Goal: Check status: Check status

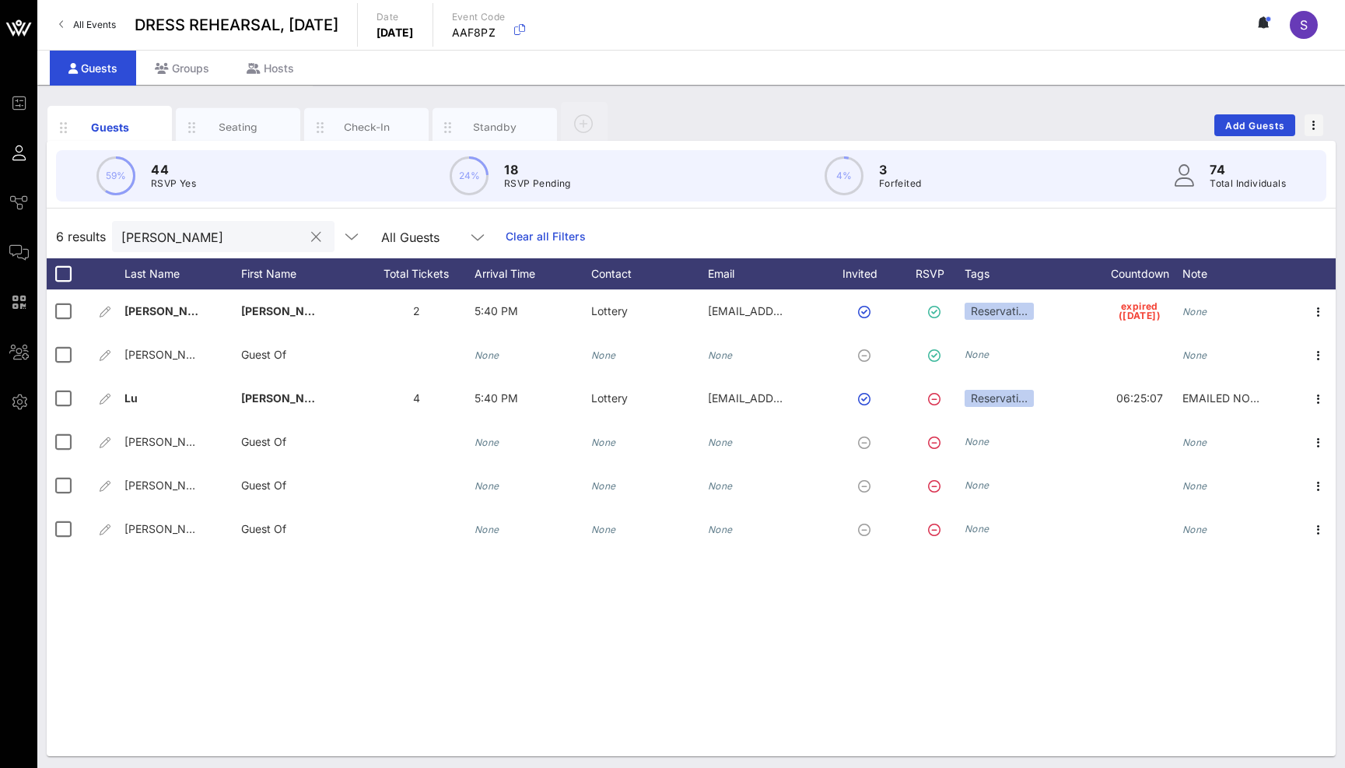
scroll to position [1, 0]
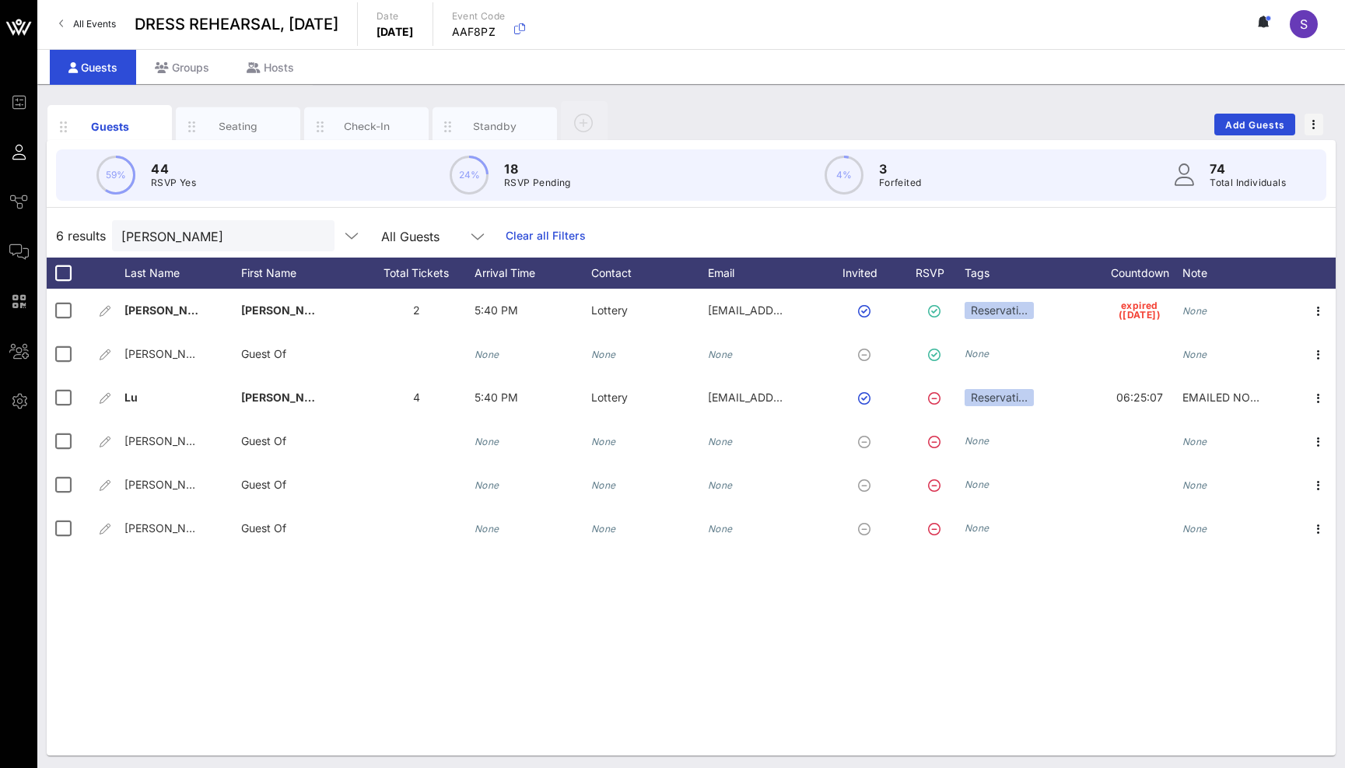
click at [514, 226] on div "[PERSON_NAME] All Guests Clear all Filters" at bounding box center [349, 235] width 474 height 31
click at [512, 232] on link "Clear all Filters" at bounding box center [546, 235] width 80 height 17
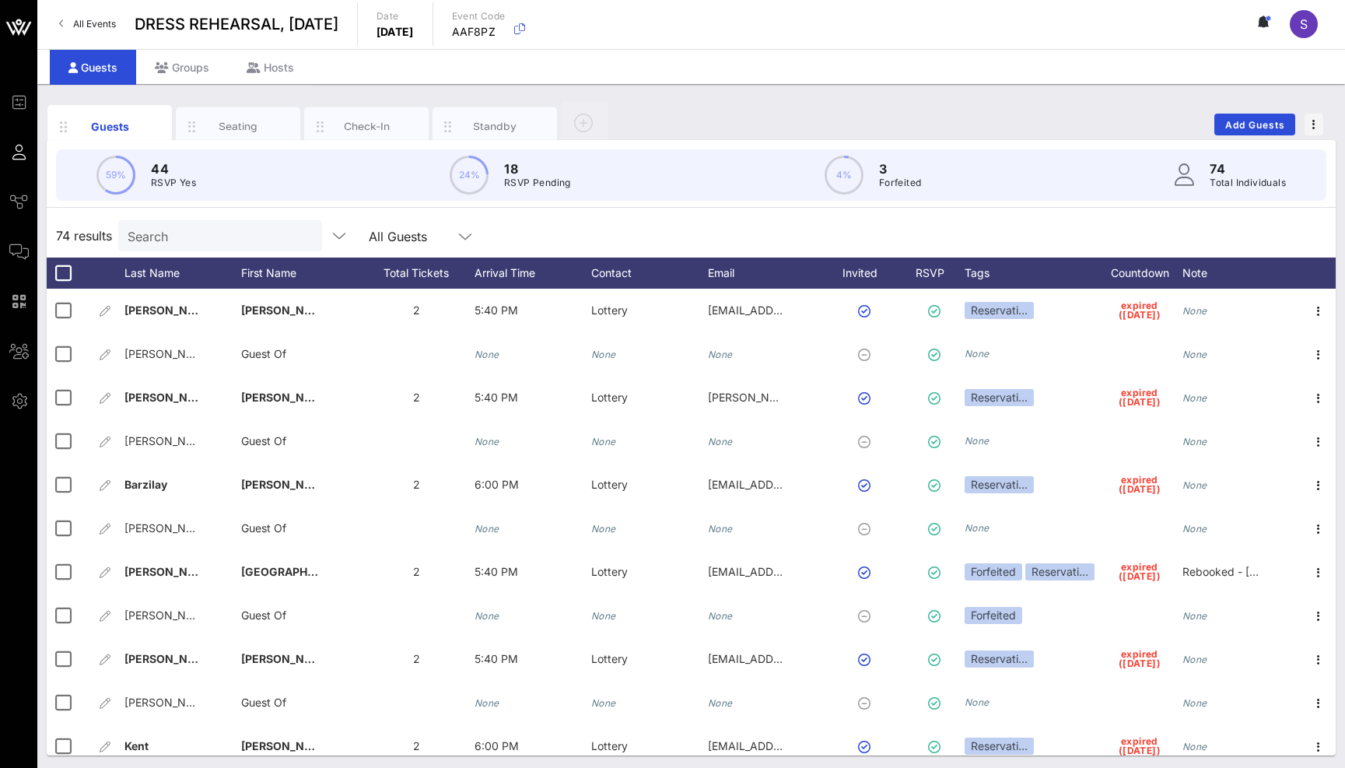
click at [190, 235] on input "Search" at bounding box center [219, 236] width 182 height 20
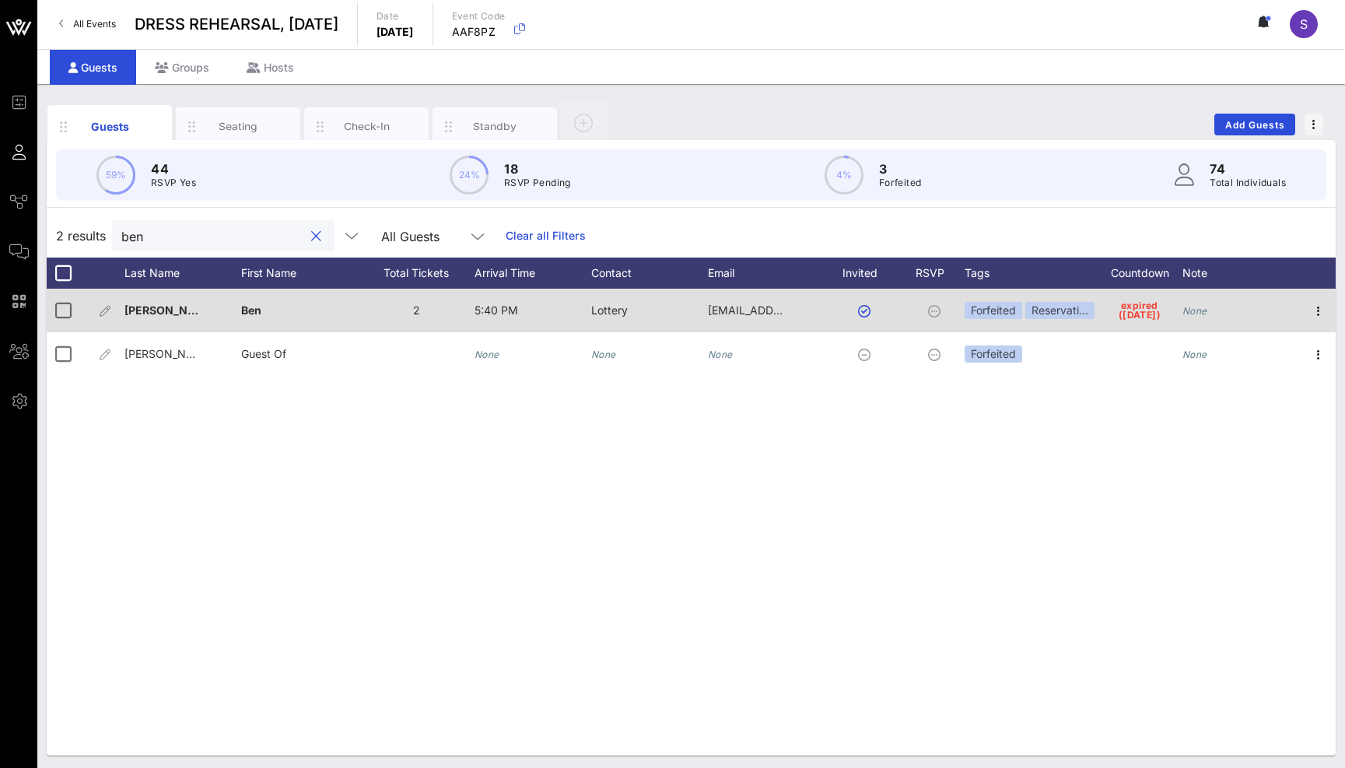
type input "ben"
click at [1211, 312] on div "None" at bounding box center [1240, 319] width 117 height 61
type input "Rebooked - [DATE]"
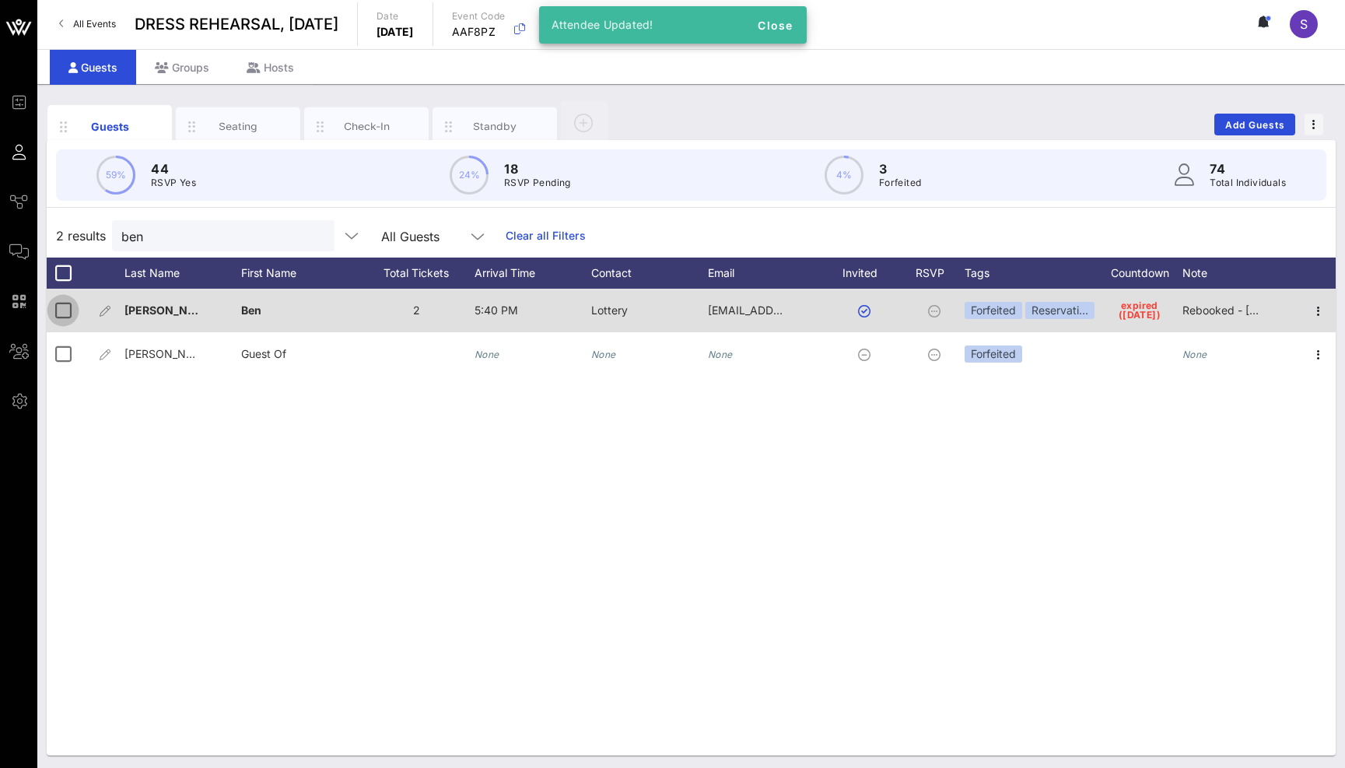
click at [66, 309] on div at bounding box center [63, 310] width 26 height 26
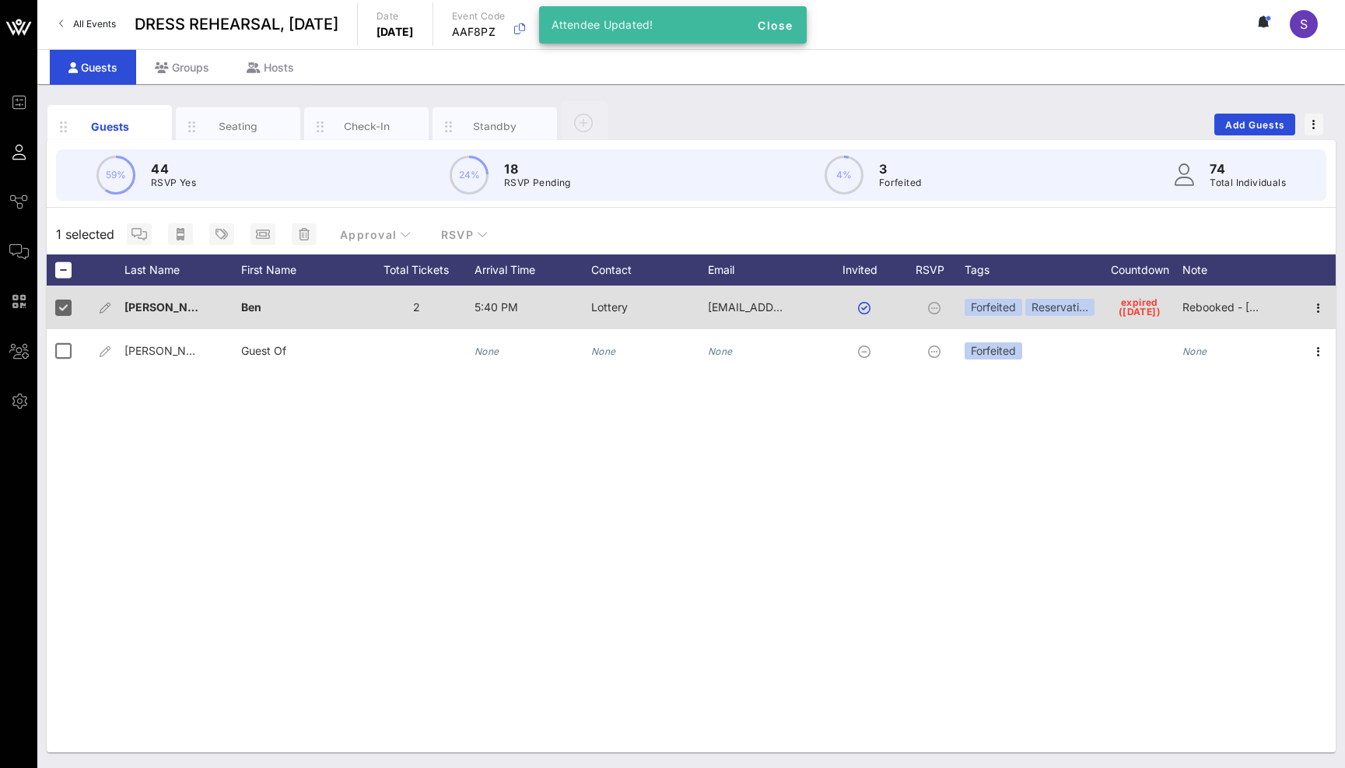
drag, startPoint x: 66, startPoint y: 349, endPoint x: 190, endPoint y: 327, distance: 125.7
click at [65, 349] on div at bounding box center [63, 351] width 26 height 26
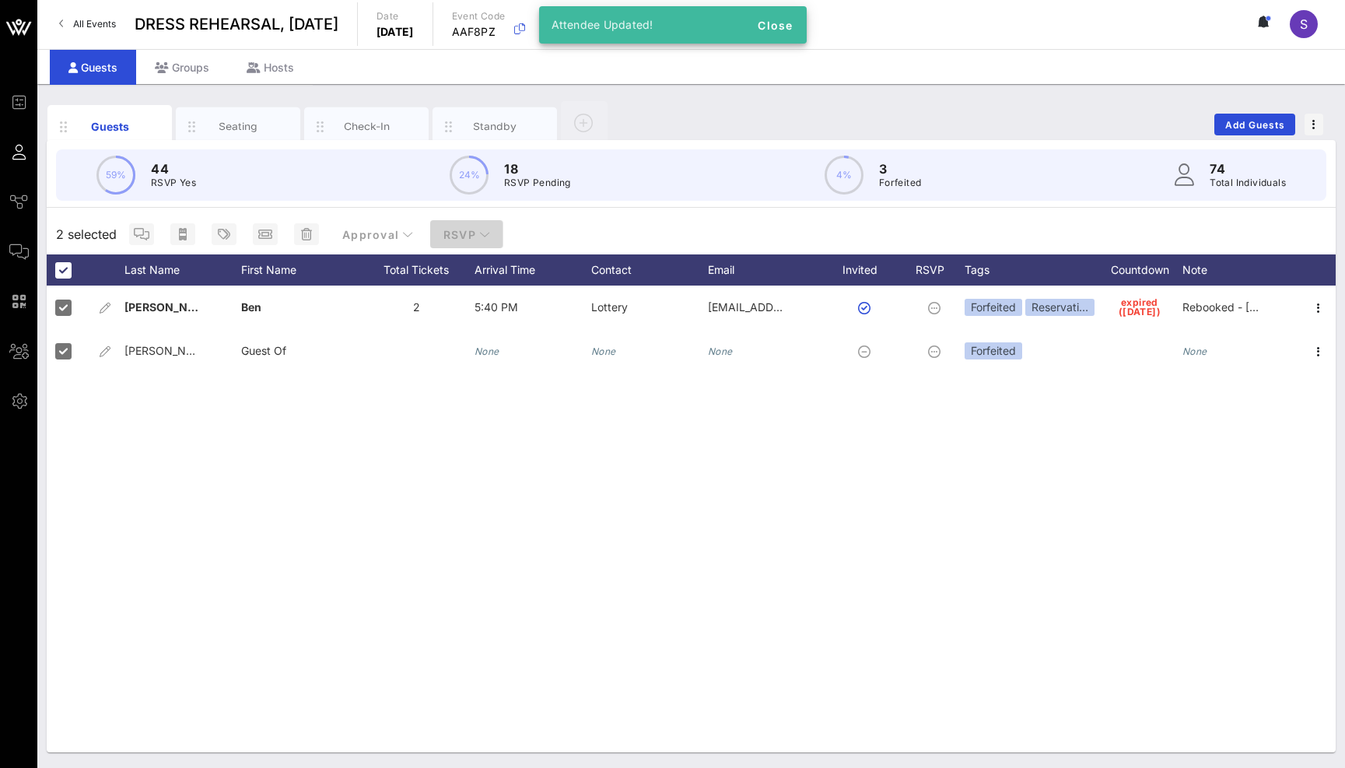
click at [445, 229] on span "RSVP" at bounding box center [467, 234] width 48 height 13
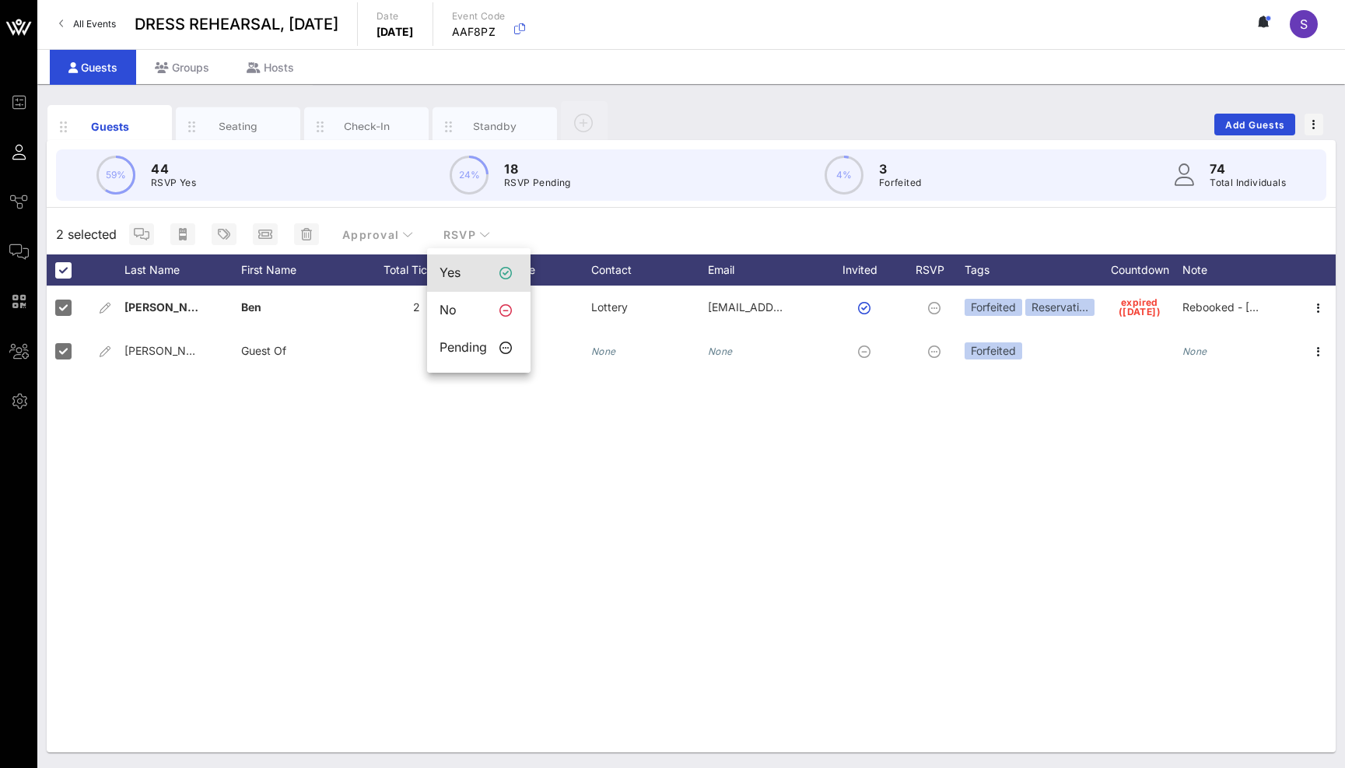
click at [457, 271] on div "Yes" at bounding box center [462, 272] width 47 height 15
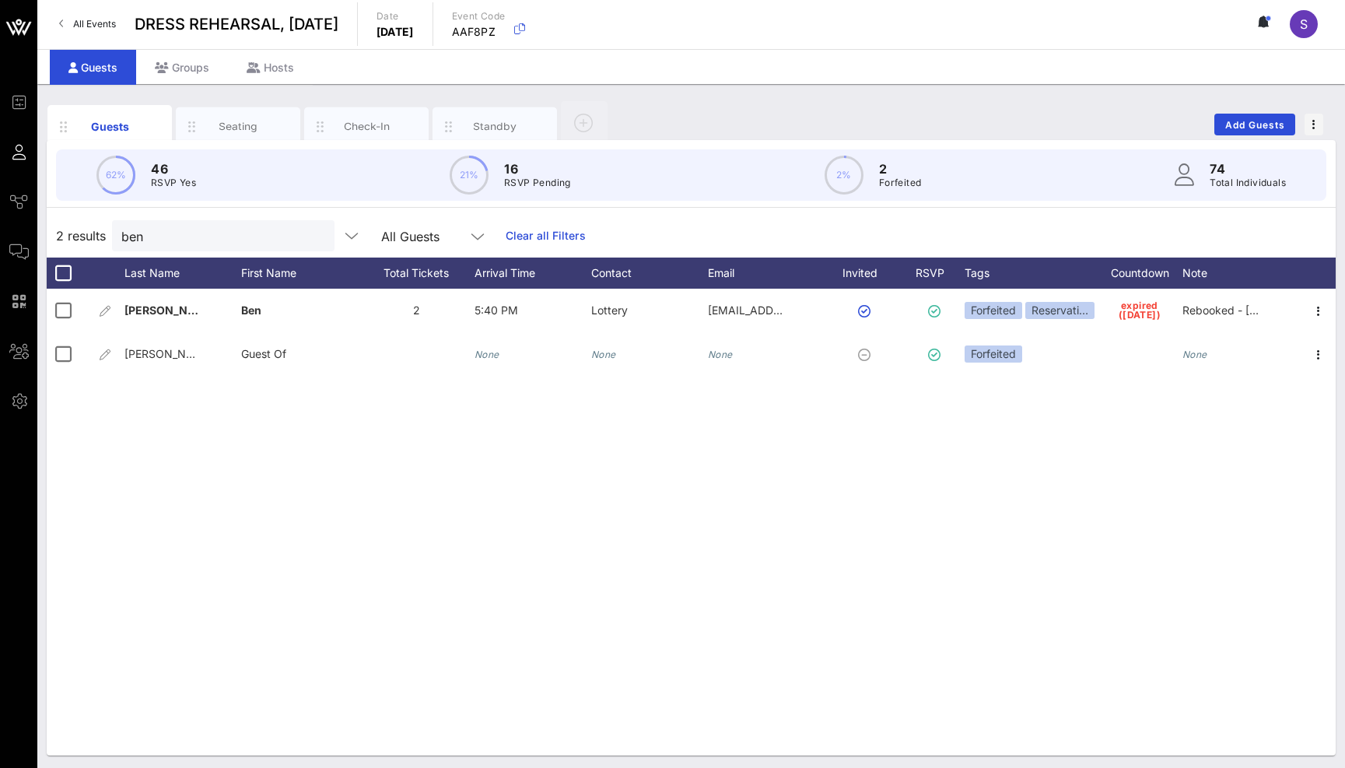
click at [520, 236] on link "Clear all Filters" at bounding box center [546, 235] width 80 height 17
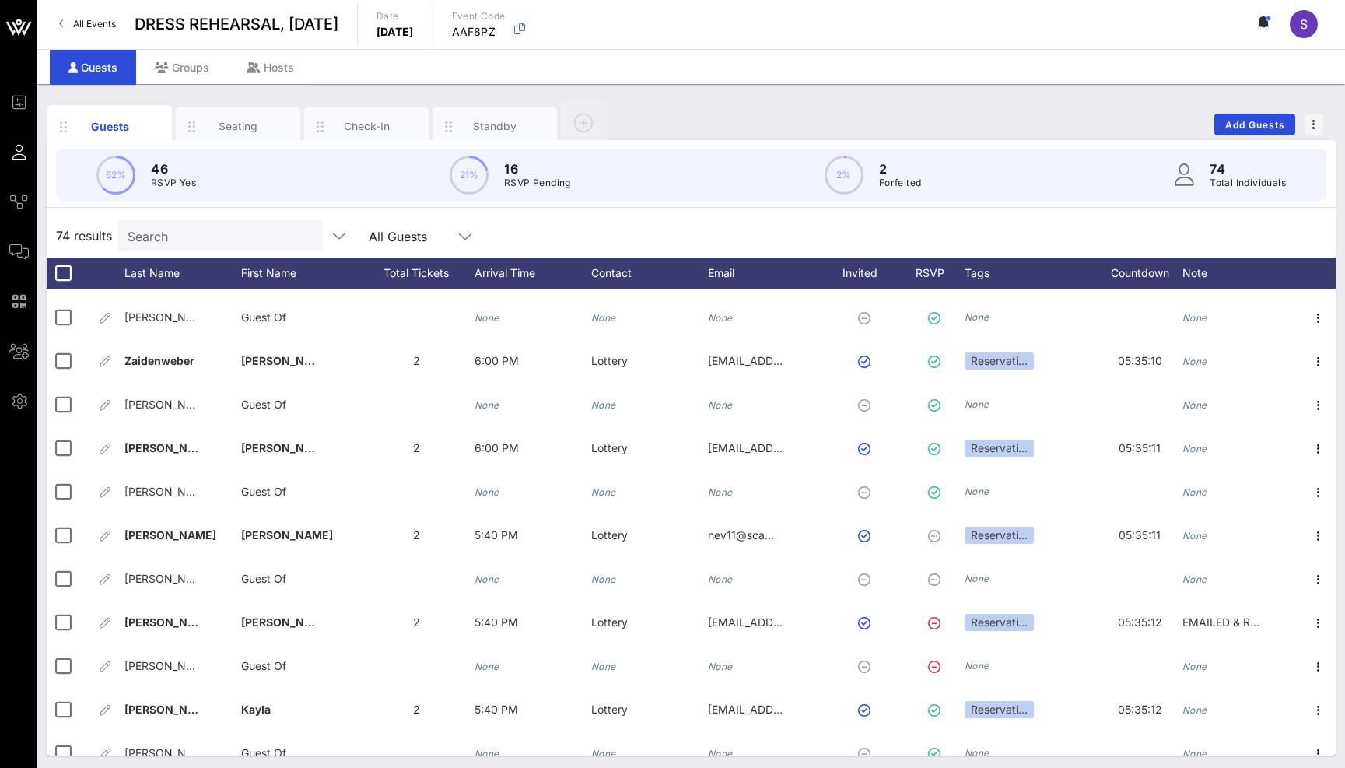
scroll to position [2224, 0]
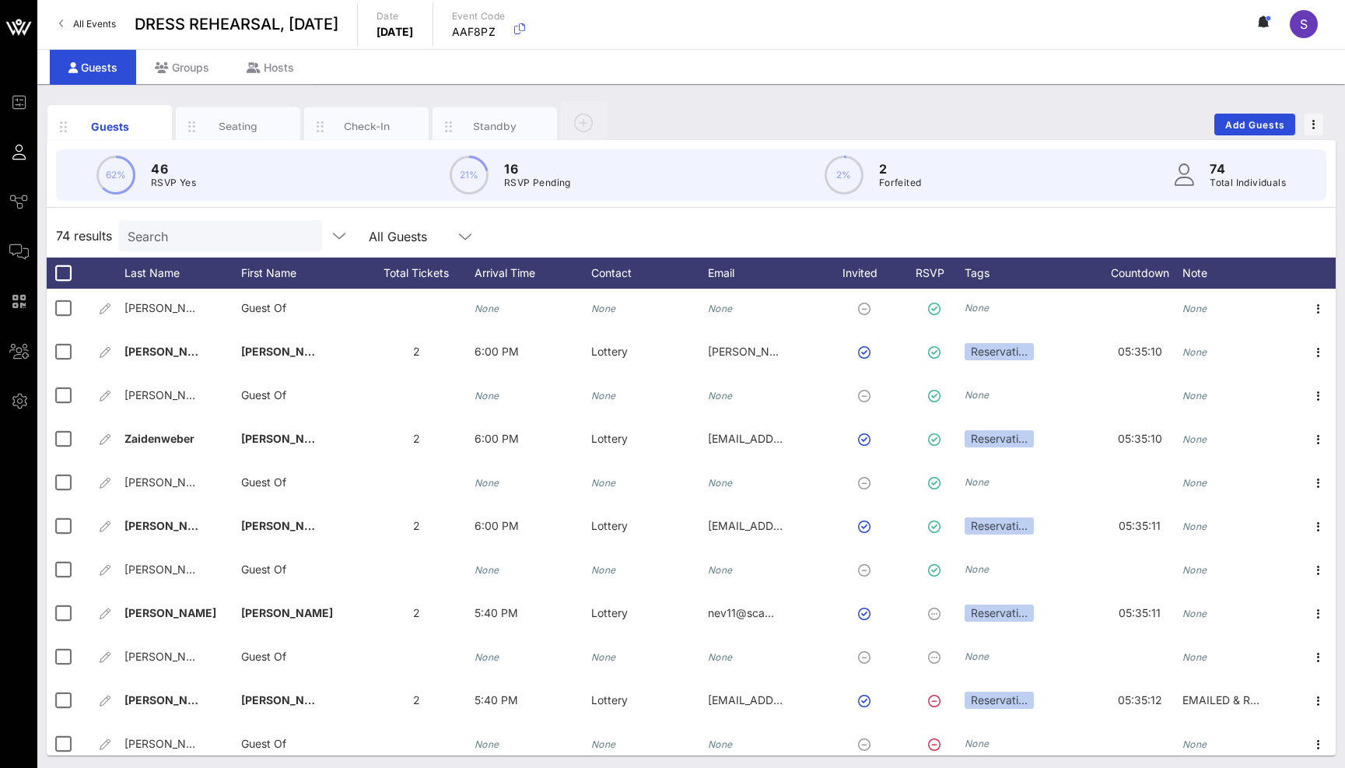
click at [667, 233] on div "74 results Search All Guests" at bounding box center [691, 236] width 1289 height 44
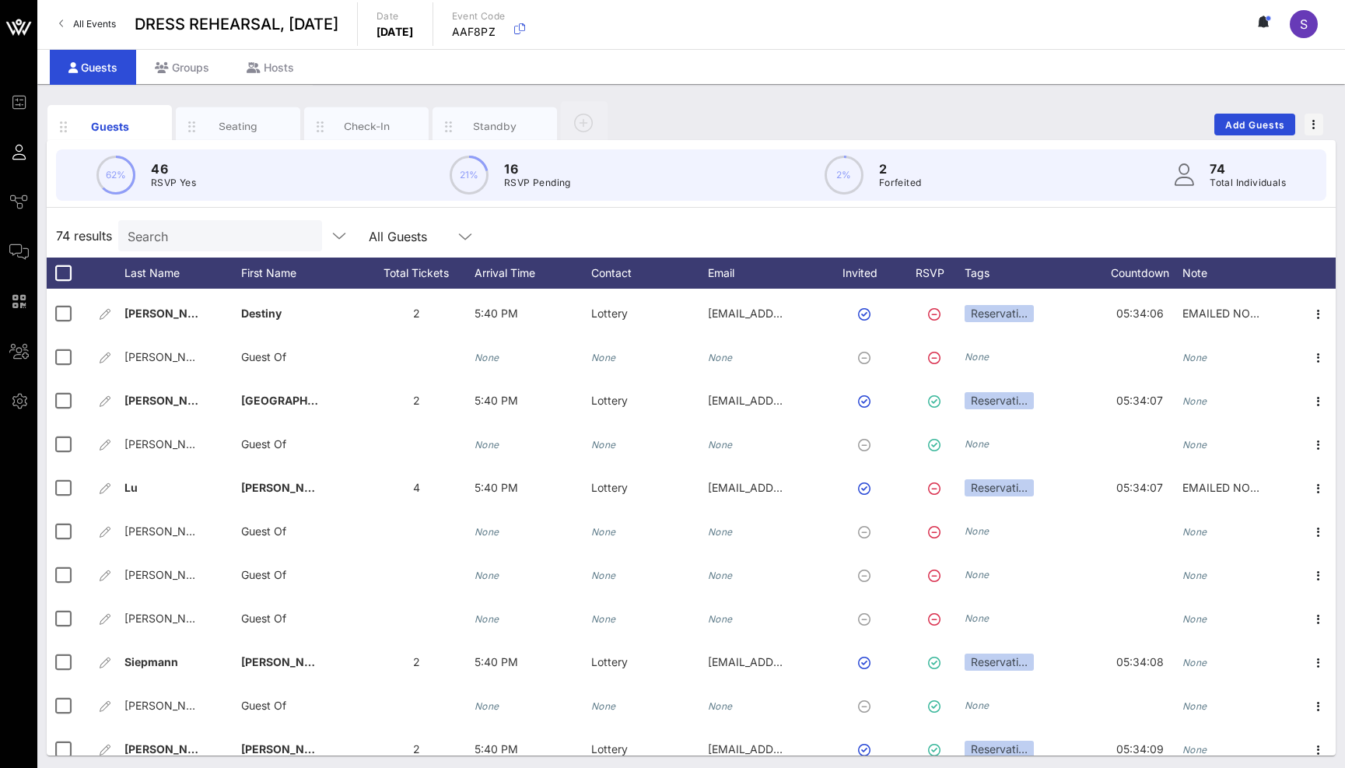
scroll to position [1679, 0]
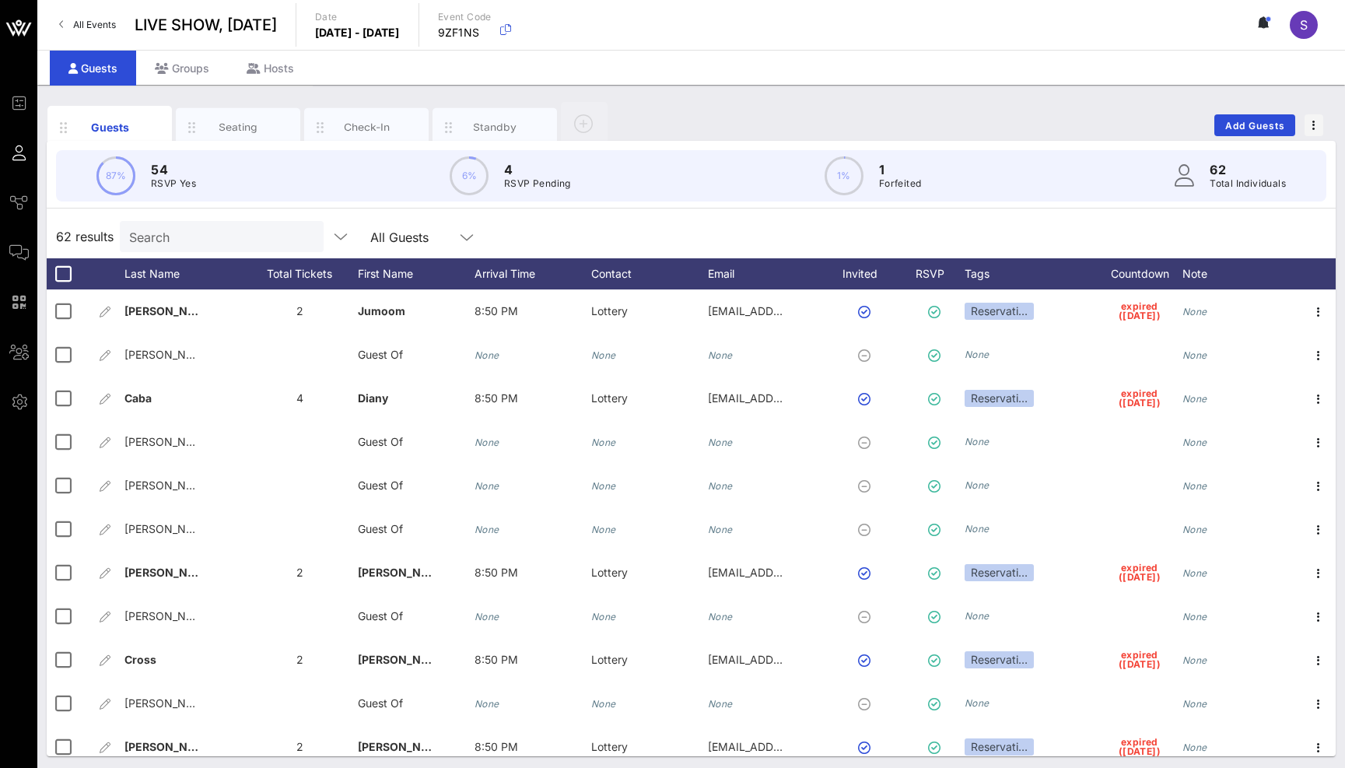
drag, startPoint x: 597, startPoint y: 227, endPoint x: 608, endPoint y: 244, distance: 20.3
click at [597, 228] on div "62 results Search All Guests" at bounding box center [691, 237] width 1289 height 44
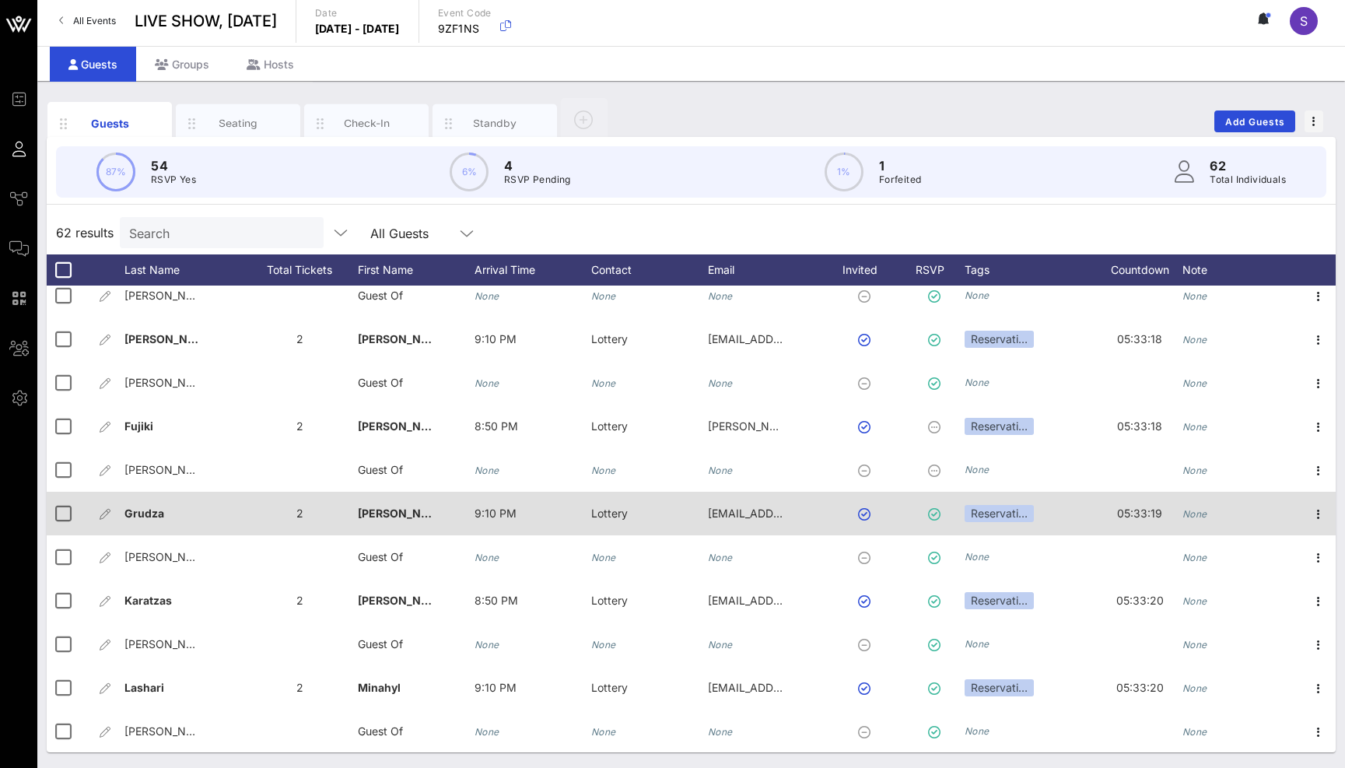
scroll to position [1546, 0]
